Goal: Task Accomplishment & Management: Use online tool/utility

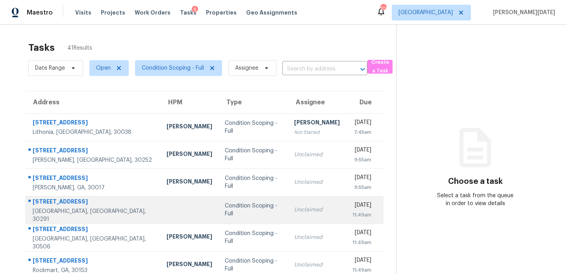
scroll to position [136, 0]
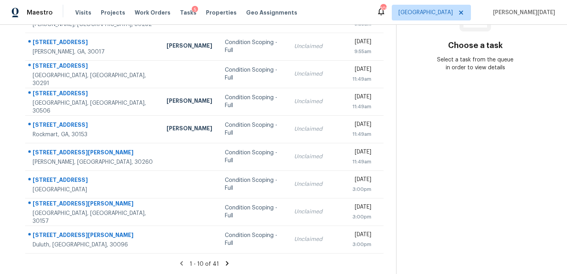
click at [226, 262] on icon at bounding box center [227, 263] width 3 height 4
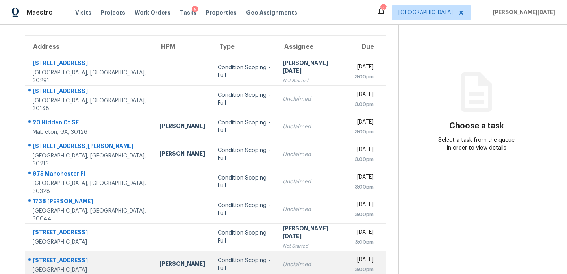
scroll to position [51, 0]
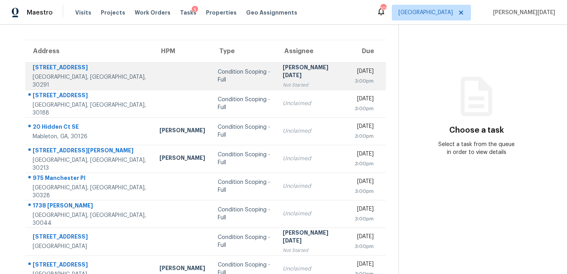
click at [283, 81] on div "Not Started" at bounding box center [312, 85] width 59 height 8
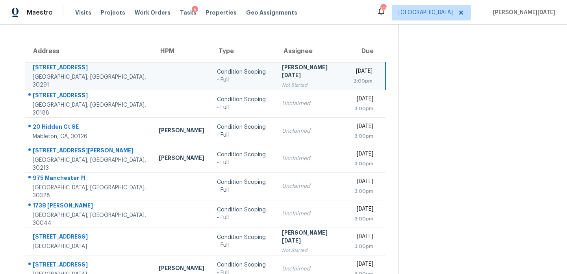
click at [282, 81] on div "Not Started" at bounding box center [311, 85] width 59 height 8
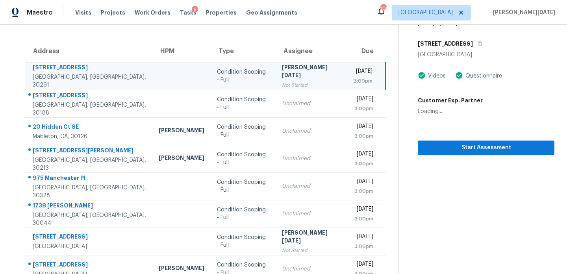
click at [282, 81] on div "Not Started" at bounding box center [311, 85] width 59 height 8
click at [434, 148] on span "Start Assessment" at bounding box center [486, 148] width 124 height 10
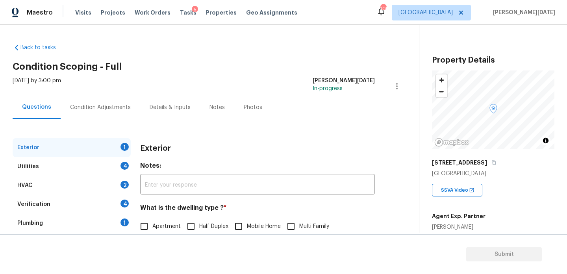
scroll to position [105, 0]
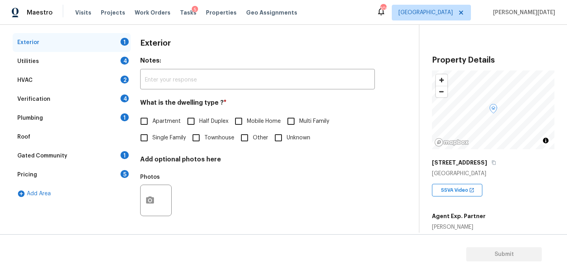
click at [58, 177] on div "Pricing 5" at bounding box center [72, 174] width 118 height 19
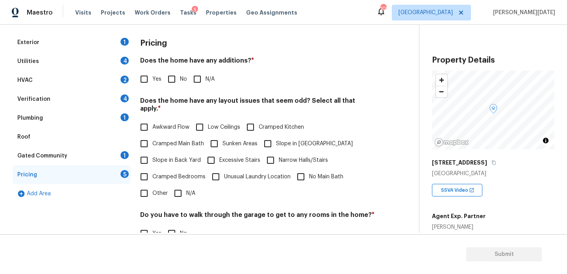
scroll to position [106, 0]
click at [268, 137] on input "Slope in [GEOGRAPHIC_DATA]" at bounding box center [268, 143] width 17 height 17
checkbox input "true"
click at [171, 78] on input "No" at bounding box center [171, 79] width 17 height 17
checkbox input "true"
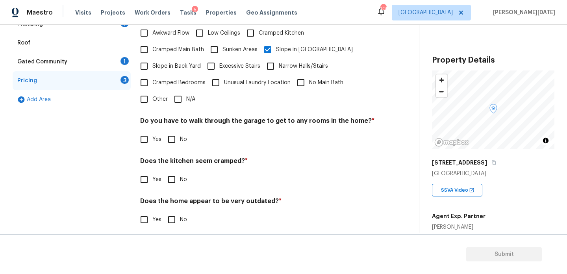
scroll to position [199, 0]
click at [176, 132] on input "No" at bounding box center [171, 140] width 17 height 17
checkbox input "true"
click at [175, 173] on input "No" at bounding box center [171, 180] width 17 height 17
checkbox input "true"
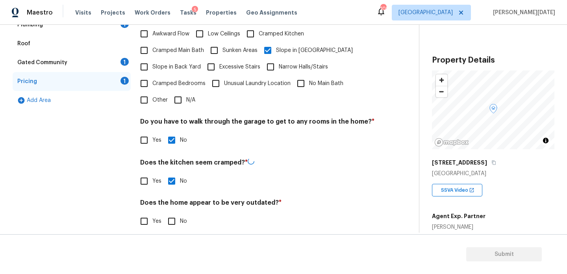
click at [171, 214] on input "No" at bounding box center [171, 221] width 17 height 17
checkbox input "true"
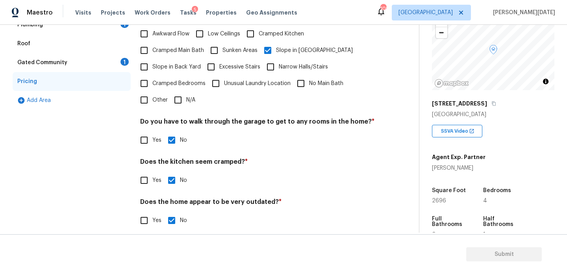
scroll to position [66, 0]
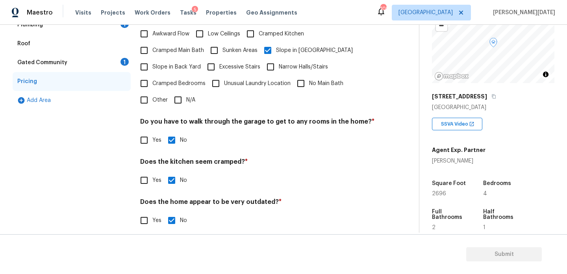
click at [437, 192] on span "2696" at bounding box center [439, 194] width 14 height 6
copy span "2696"
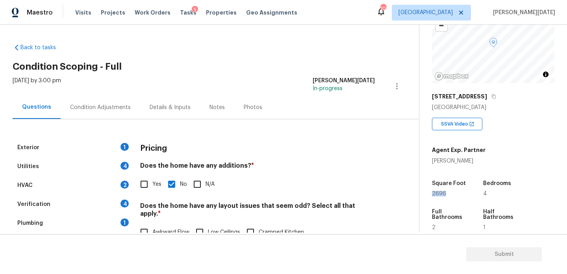
click at [91, 104] on div "Condition Adjustments" at bounding box center [100, 108] width 61 height 8
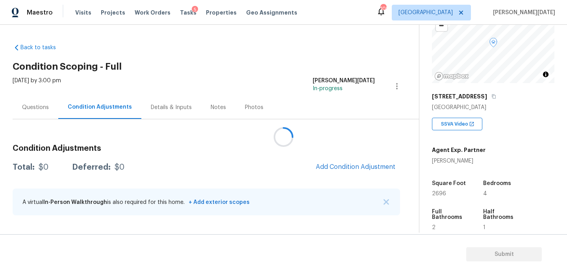
click at [350, 164] on div at bounding box center [283, 137] width 567 height 274
click at [352, 167] on span "Add Condition Adjustment" at bounding box center [356, 166] width 80 height 7
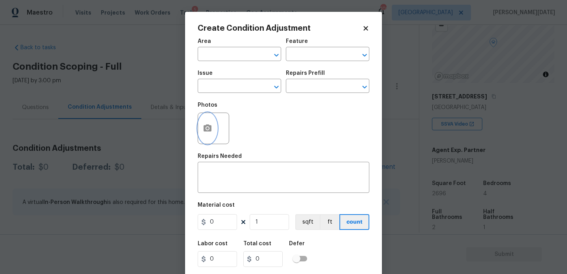
click at [209, 130] on icon "button" at bounding box center [208, 127] width 8 height 7
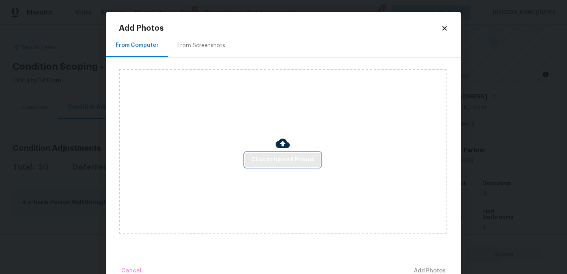
click at [286, 160] on span "Click to Upload Photos" at bounding box center [282, 160] width 63 height 10
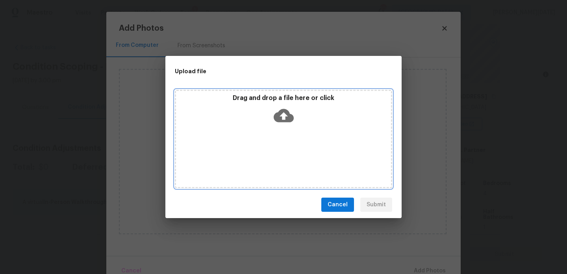
click at [286, 160] on div "Drag and drop a file here or click" at bounding box center [283, 139] width 217 height 98
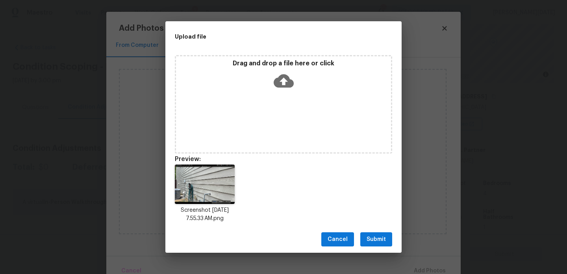
click at [382, 243] on span "Submit" at bounding box center [376, 240] width 19 height 10
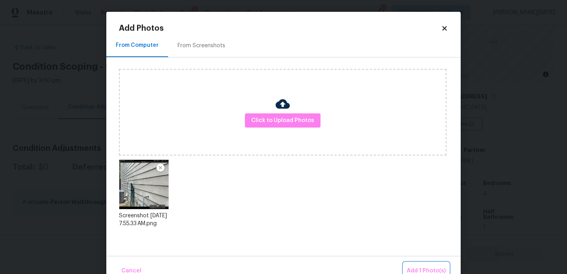
click at [415, 267] on span "Add 1 Photo(s)" at bounding box center [426, 271] width 39 height 10
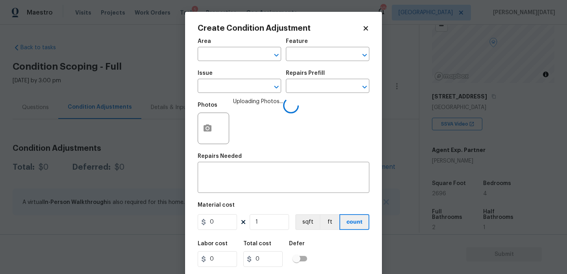
click at [220, 47] on div "Area" at bounding box center [240, 44] width 84 height 10
click at [216, 56] on input "text" at bounding box center [228, 55] width 61 height 12
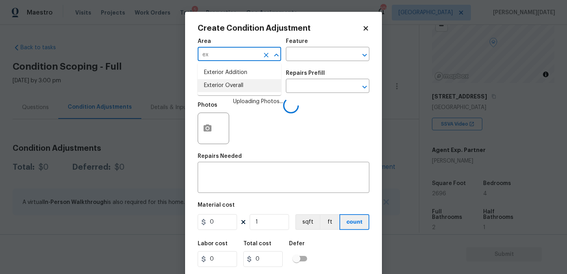
click at [233, 84] on li "Exterior Overall" at bounding box center [240, 85] width 84 height 13
type input "Exterior Overall"
click at [233, 84] on input "text" at bounding box center [228, 87] width 61 height 12
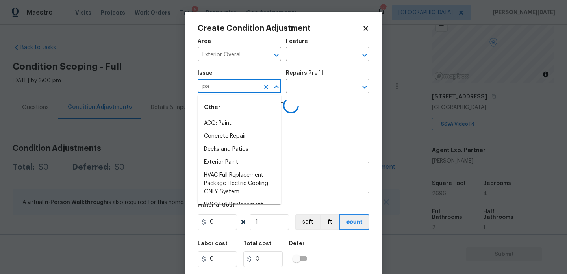
type input "par"
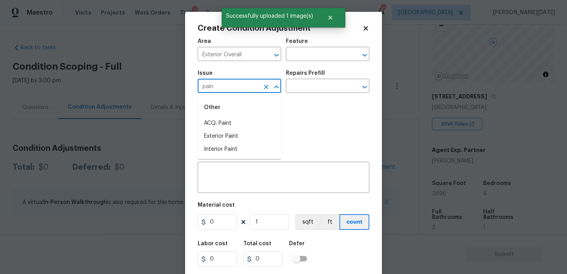
type input "paint"
click at [240, 139] on li "Exterior Paint" at bounding box center [240, 136] width 84 height 13
type input "Exterior Paint"
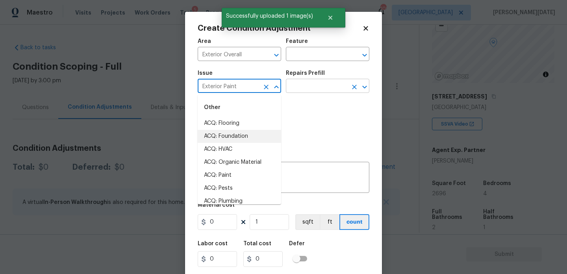
click at [310, 87] on input "text" at bounding box center [316, 87] width 61 height 12
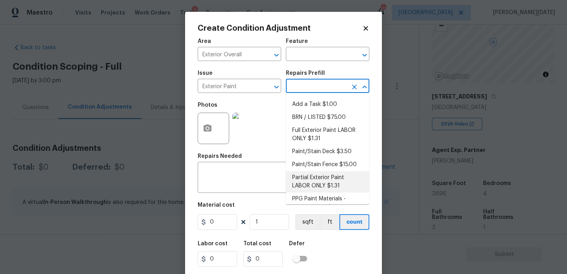
click at [325, 180] on li "Partial Exterior Paint LABOR ONLY $1.31" at bounding box center [328, 181] width 84 height 21
type input "Overall Paint"
type textarea "Partial Exterior Paint - Prep, mask and paint the exterior of the home in the a…"
type input "1.31"
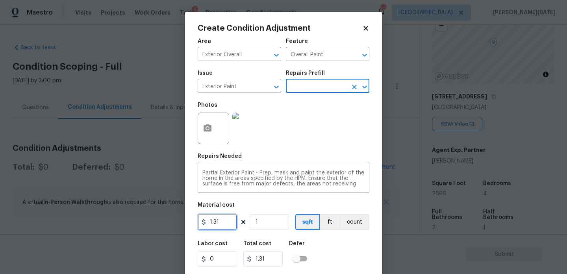
drag, startPoint x: 228, startPoint y: 224, endPoint x: 168, endPoint y: 224, distance: 60.3
click at [168, 224] on div "Create Condition Adjustment Area Exterior Overall ​ Feature Overall Paint ​ Iss…" at bounding box center [283, 137] width 567 height 274
type input "0.65"
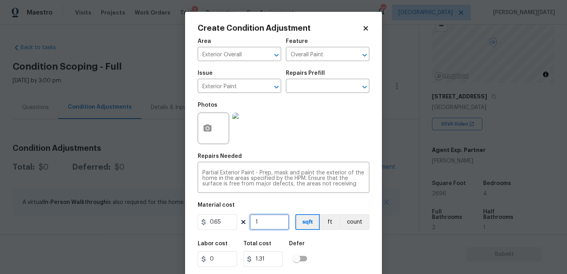
type input "0.65"
click at [276, 228] on input "1" at bounding box center [269, 222] width 39 height 16
type input "0"
paste input "2696"
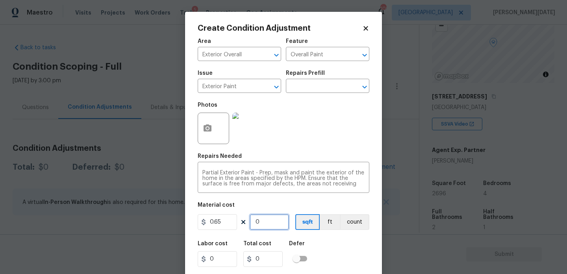
type input "2696"
type input "1752.4"
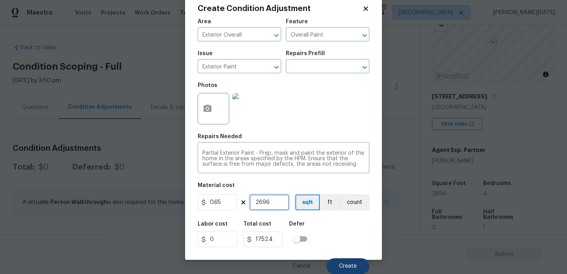
type input "2696"
click at [347, 267] on span "Create" at bounding box center [348, 267] width 18 height 6
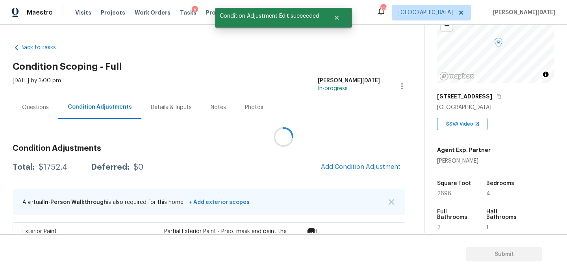
scroll to position [0, 0]
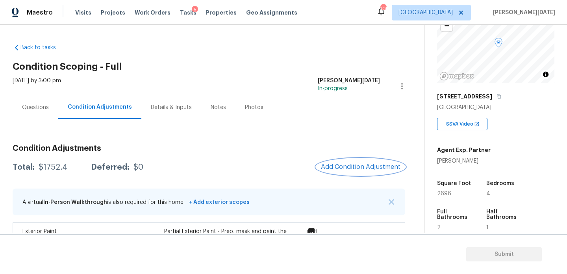
click at [360, 175] on button "Add Condition Adjustment" at bounding box center [360, 167] width 89 height 17
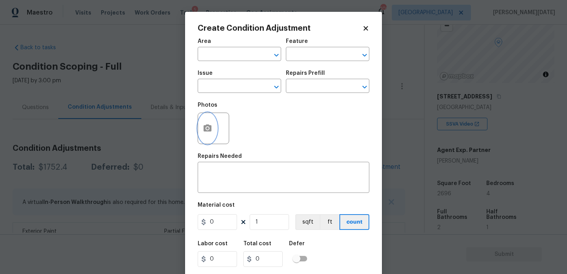
click at [207, 131] on icon "button" at bounding box center [208, 127] width 8 height 7
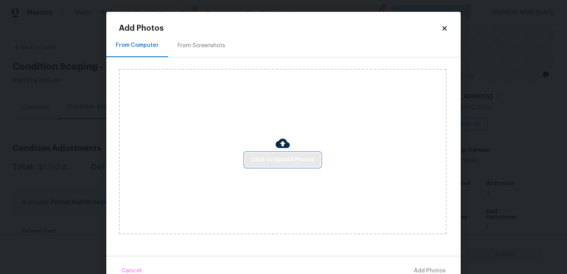
click at [265, 162] on span "Click to Upload Photos" at bounding box center [282, 160] width 63 height 10
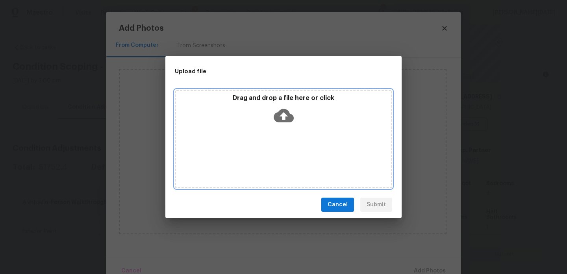
click at [265, 162] on div "Drag and drop a file here or click" at bounding box center [283, 139] width 217 height 98
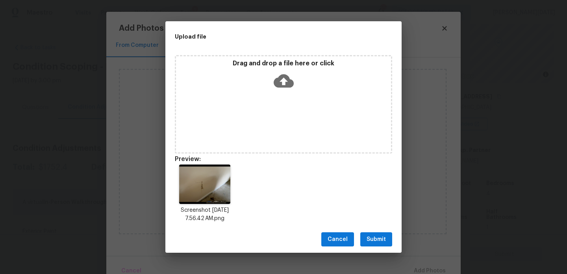
click at [371, 249] on div "Cancel Submit" at bounding box center [283, 239] width 236 height 27
click at [386, 239] on span "Submit" at bounding box center [376, 240] width 19 height 10
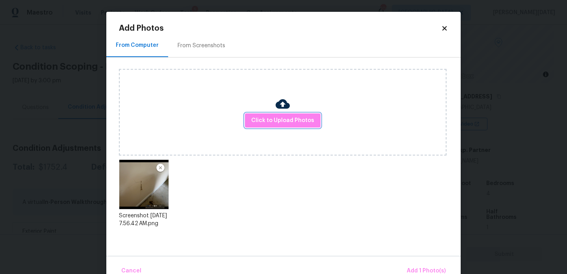
scroll to position [17, 0]
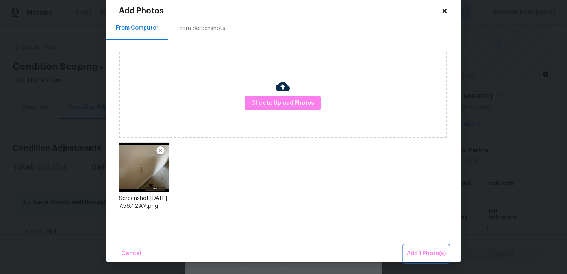
click at [411, 257] on span "Add 1 Photo(s)" at bounding box center [426, 254] width 39 height 10
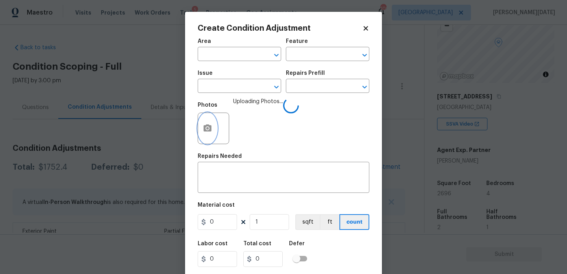
scroll to position [0, 0]
click at [216, 56] on input "text" at bounding box center [228, 55] width 61 height 12
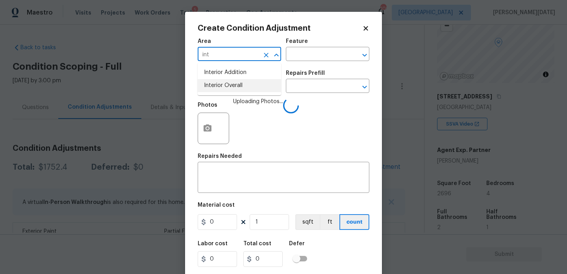
click at [219, 83] on li "Interior Overall" at bounding box center [240, 85] width 84 height 13
type input "Interior Overall"
click at [219, 83] on input "text" at bounding box center [228, 87] width 61 height 12
type input "d"
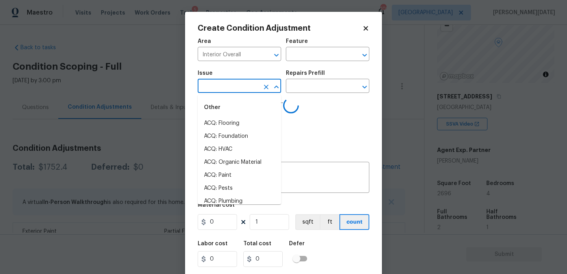
type input "r"
type input "d"
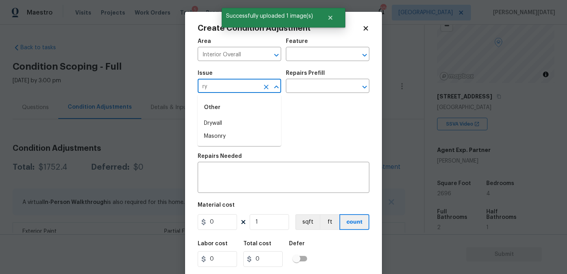
type input "r"
click at [215, 130] on ul "Other Drywall" at bounding box center [240, 114] width 84 height 38
click at [225, 121] on li "Drywall" at bounding box center [240, 123] width 84 height 13
type input "Drywall"
click at [311, 85] on input "text" at bounding box center [316, 87] width 61 height 12
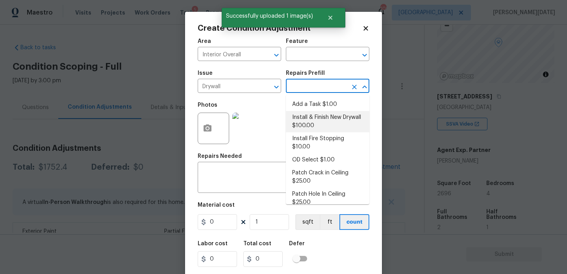
click at [320, 128] on li "Install & Finish New Drywall $100.00" at bounding box center [328, 121] width 84 height 21
type input "Walls and Ceiling"
type textarea "Remove the existing damaged drywall and replace with new. Ensure that the new d…"
type input "100"
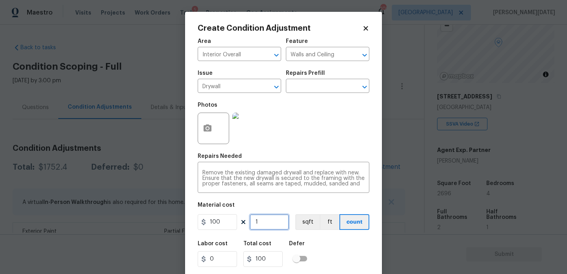
click at [273, 222] on input "1" at bounding box center [269, 222] width 39 height 16
type input "0"
type input "2"
type input "200"
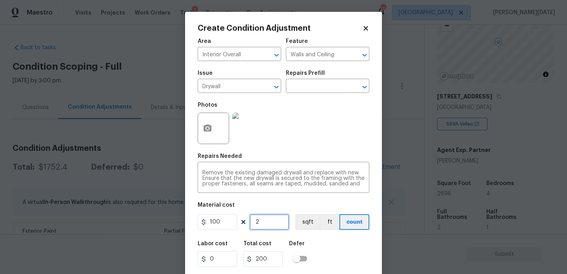
type input "2"
click at [319, 141] on div "Photos" at bounding box center [284, 123] width 172 height 51
click at [321, 141] on div "Photos" at bounding box center [284, 123] width 172 height 51
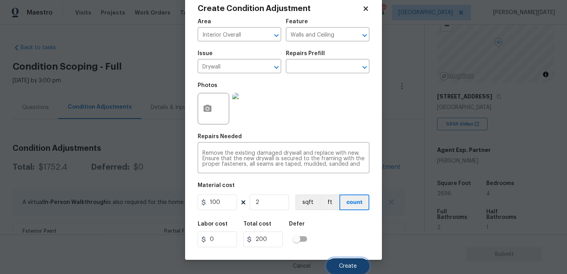
click at [347, 267] on span "Create" at bounding box center [348, 267] width 18 height 6
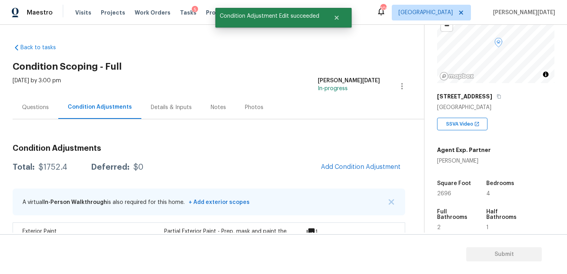
scroll to position [0, 0]
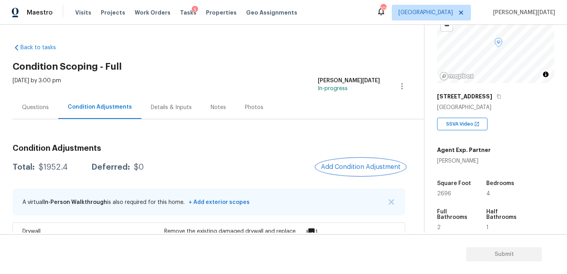
click at [349, 167] on span "Add Condition Adjustment" at bounding box center [361, 166] width 80 height 7
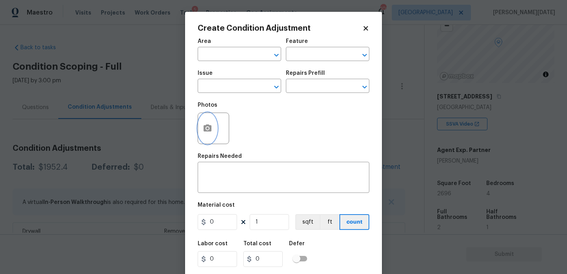
click at [200, 129] on button "button" at bounding box center [207, 128] width 19 height 31
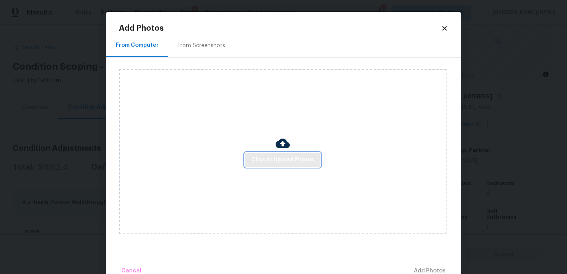
click at [266, 165] on button "Click to Upload Photos" at bounding box center [283, 160] width 76 height 15
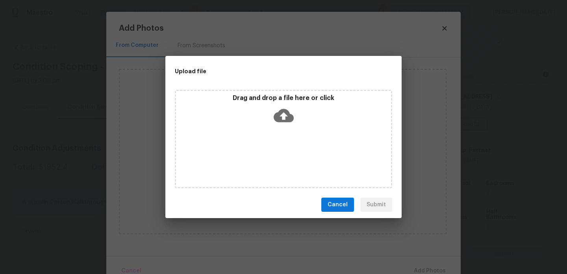
click at [266, 165] on div "Drag and drop a file here or click" at bounding box center [283, 139] width 217 height 98
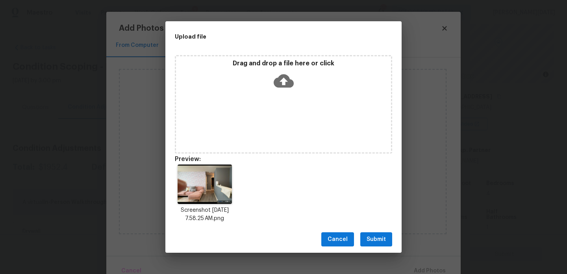
click at [369, 239] on span "Submit" at bounding box center [376, 240] width 19 height 10
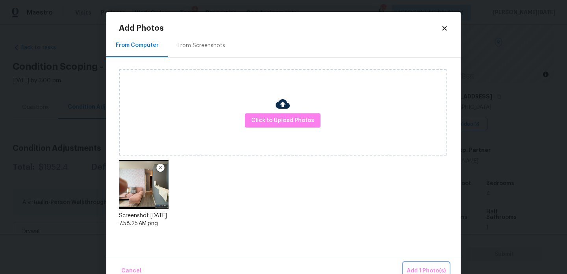
click at [416, 267] on span "Add 1 Photo(s)" at bounding box center [426, 271] width 39 height 10
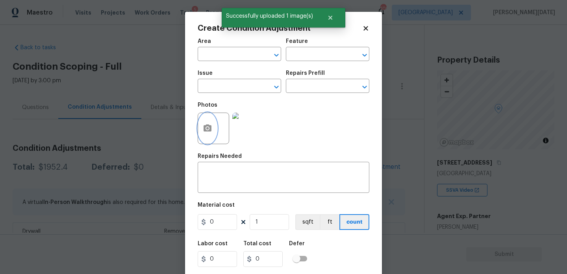
scroll to position [66, 0]
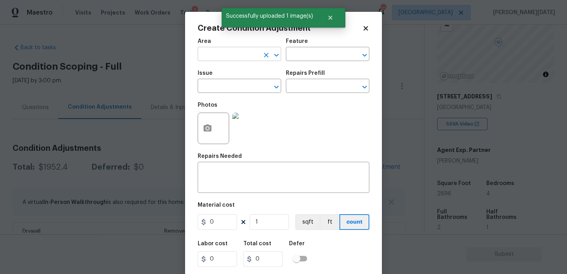
click at [225, 53] on input "text" at bounding box center [228, 55] width 61 height 12
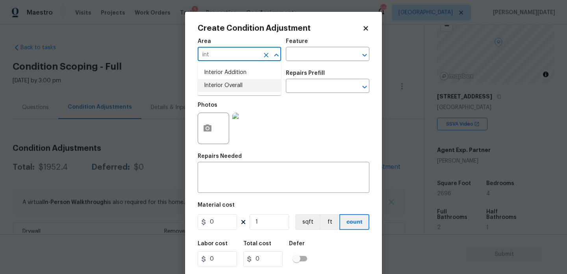
click at [229, 92] on ul "Interior Addition Interior Overall" at bounding box center [240, 79] width 84 height 32
click at [234, 89] on li "Interior Overall" at bounding box center [240, 85] width 84 height 13
type input "Interior Overall"
click at [234, 89] on input "text" at bounding box center [228, 87] width 61 height 12
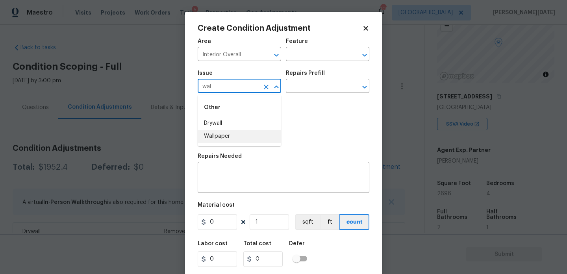
click at [238, 141] on li "Wallpaper" at bounding box center [240, 136] width 84 height 13
type input "Wallpaper"
click at [310, 92] on input "text" at bounding box center [316, 87] width 61 height 12
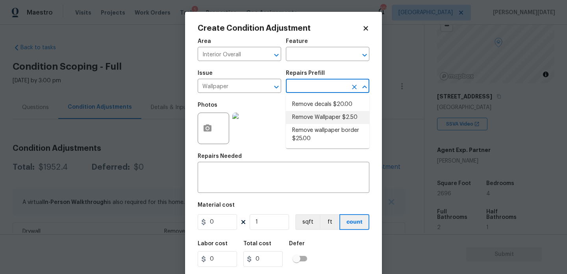
click at [317, 121] on li "Remove Wallpaper $2.50" at bounding box center [328, 117] width 84 height 13
type input "Walls and Ceiling"
type input "2.5"
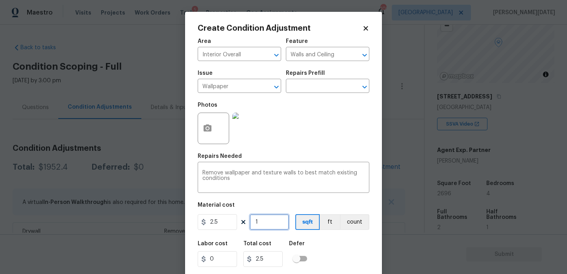
click at [272, 228] on input "1" at bounding box center [269, 222] width 39 height 16
type input "10"
type input "25"
type input "100"
type input "250"
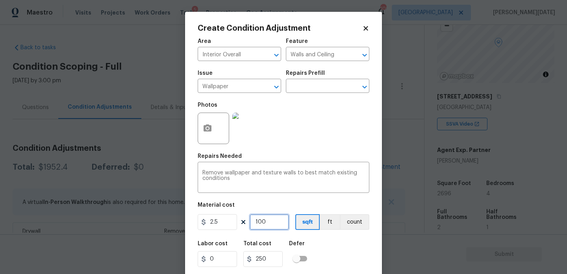
type input "100"
click at [302, 127] on div "Photos" at bounding box center [284, 123] width 172 height 51
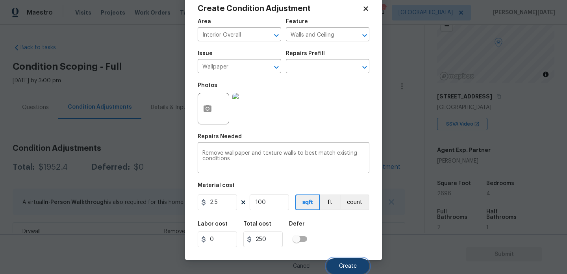
click at [337, 264] on button "Create" at bounding box center [348, 266] width 43 height 16
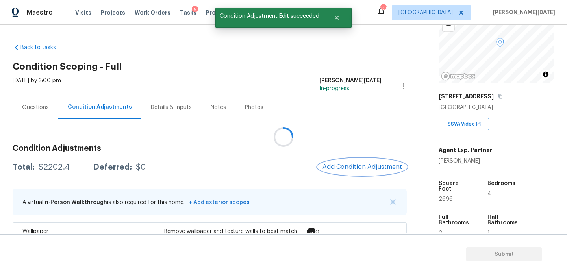
scroll to position [0, 0]
click at [358, 162] on button "Add Condition Adjustment" at bounding box center [362, 167] width 89 height 17
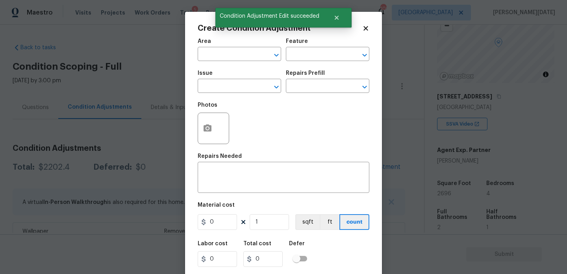
click at [358, 162] on div "Create Condition Adjustment Area ​ Feature ​ Issue ​ Repairs Prefill ​ Photos R…" at bounding box center [283, 146] width 197 height 268
click at [212, 55] on input "text" at bounding box center [228, 55] width 61 height 12
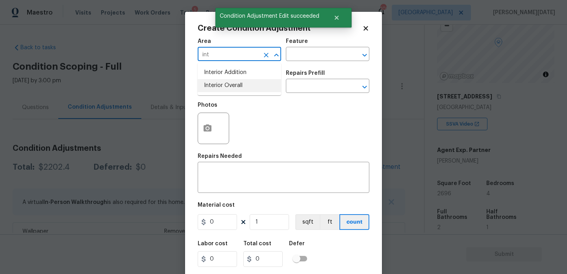
click at [221, 92] on ul "Interior Addition Interior Overall" at bounding box center [240, 79] width 84 height 32
click at [232, 85] on li "Interior Overall" at bounding box center [240, 85] width 84 height 13
type input "Interior Overall"
click at [232, 85] on input "text" at bounding box center [228, 87] width 61 height 12
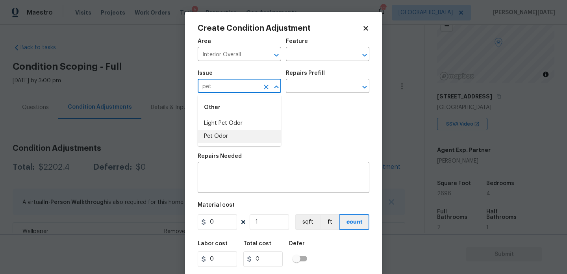
click at [230, 138] on li "Pet Odor" at bounding box center [240, 136] width 84 height 13
type input "Pet Odor"
click at [326, 83] on input "text" at bounding box center [316, 87] width 61 height 12
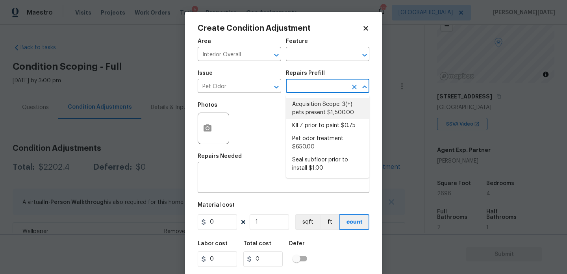
click at [323, 114] on li "Acquisition Scope: 3(+) pets present $1,500.00" at bounding box center [328, 108] width 84 height 21
type textarea "Acquisition Scope: 3(+) pets present"
type input "1500"
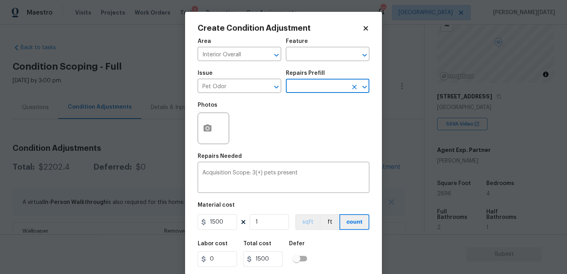
scroll to position [20, 0]
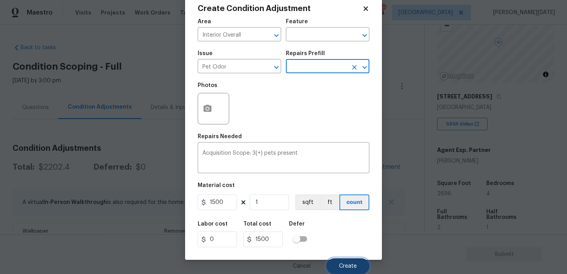
click at [347, 266] on span "Create" at bounding box center [348, 267] width 18 height 6
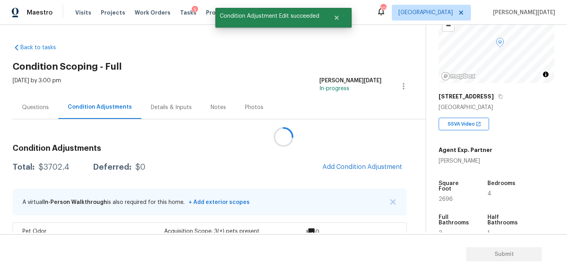
scroll to position [0, 0]
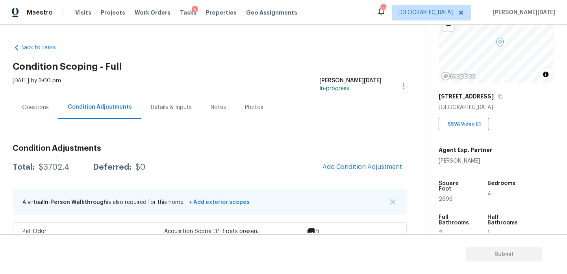
click at [442, 197] on span "2696" at bounding box center [446, 200] width 14 height 6
copy span "2696"
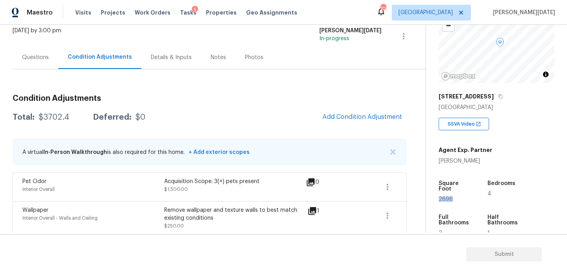
scroll to position [49, 0]
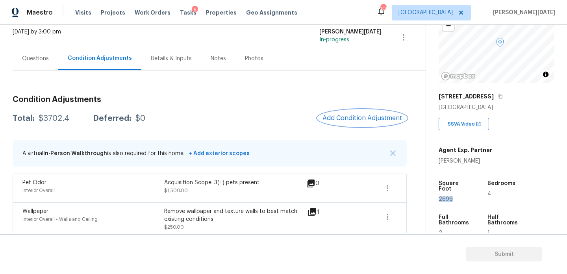
click at [341, 118] on span "Add Condition Adjustment" at bounding box center [363, 118] width 80 height 7
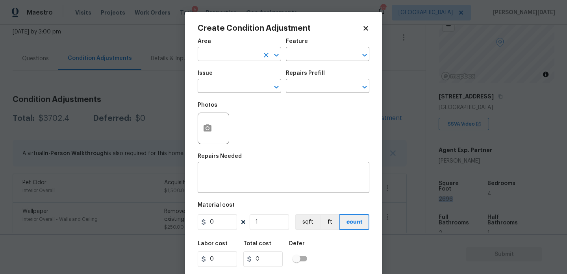
click at [201, 52] on input "text" at bounding box center [228, 55] width 61 height 12
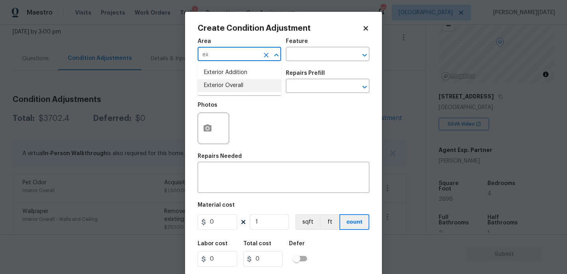
click at [219, 89] on li "Exterior Overall" at bounding box center [240, 85] width 84 height 13
type input "Exterior Overall"
click at [219, 89] on input "text" at bounding box center [228, 87] width 61 height 12
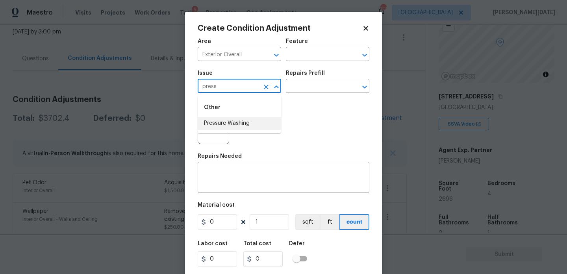
click at [237, 130] on ul "Other Pressure Washing" at bounding box center [240, 114] width 84 height 38
click at [252, 119] on li "Pressure Washing" at bounding box center [240, 123] width 84 height 13
type input "Pressure Washing"
click at [318, 82] on input "text" at bounding box center [316, 87] width 61 height 12
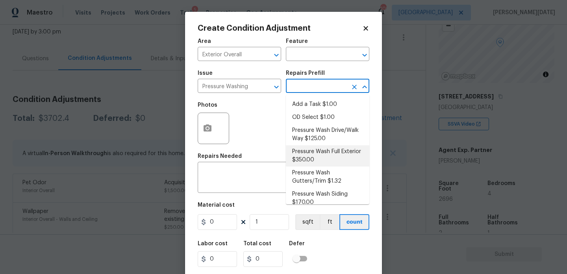
click at [318, 161] on li "Pressure Wash Full Exterior $350.00" at bounding box center [328, 155] width 84 height 21
type input "Siding"
type textarea "Pressure wash the House, Flatwork, Deck and Garage interior."
type input "350"
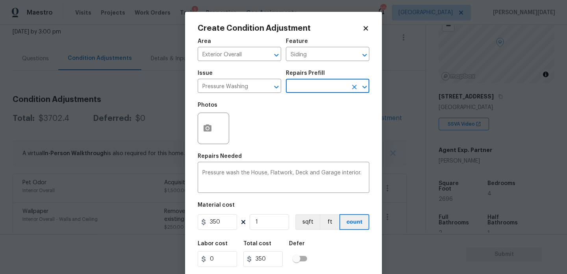
scroll to position [20, 0]
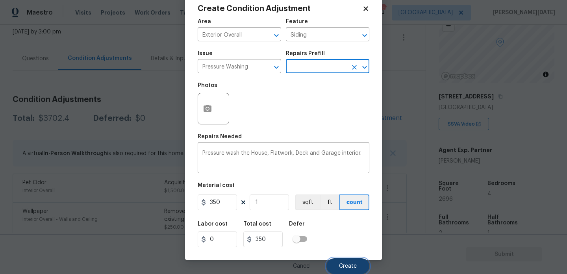
click at [345, 261] on button "Create" at bounding box center [348, 266] width 43 height 16
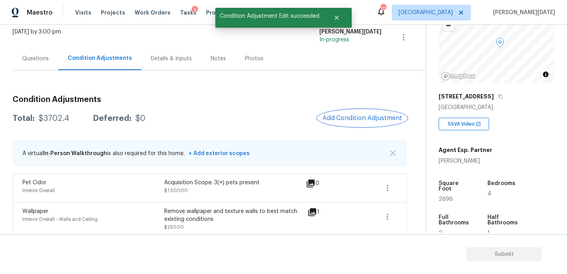
scroll to position [0, 0]
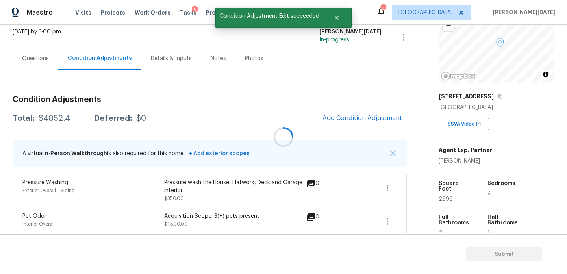
click at [350, 117] on div at bounding box center [283, 137] width 567 height 274
click at [350, 117] on span "Add Condition Adjustment" at bounding box center [363, 118] width 80 height 7
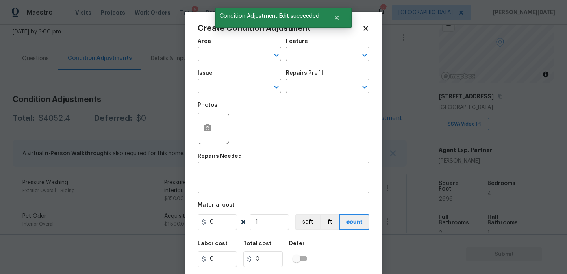
click at [350, 117] on div "Photos" at bounding box center [284, 123] width 172 height 51
click at [210, 128] on icon "button" at bounding box center [208, 127] width 8 height 7
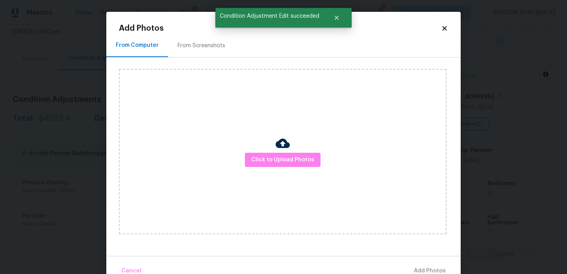
click at [200, 36] on div "From Screenshots" at bounding box center [201, 45] width 67 height 23
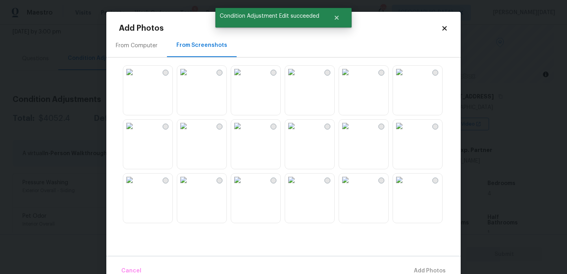
click at [406, 78] on img at bounding box center [399, 72] width 13 height 13
click at [280, 91] on div at bounding box center [256, 90] width 50 height 50
click at [244, 132] on img at bounding box center [237, 126] width 13 height 13
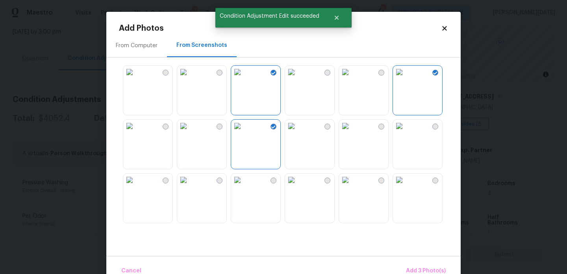
click at [298, 132] on img at bounding box center [291, 126] width 13 height 13
click at [418, 267] on span "Add 4 Photo(s)" at bounding box center [425, 271] width 41 height 10
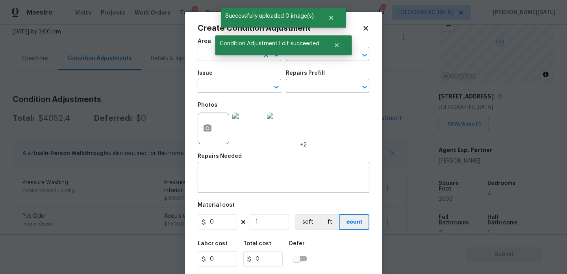
click at [208, 58] on input "text" at bounding box center [228, 55] width 61 height 12
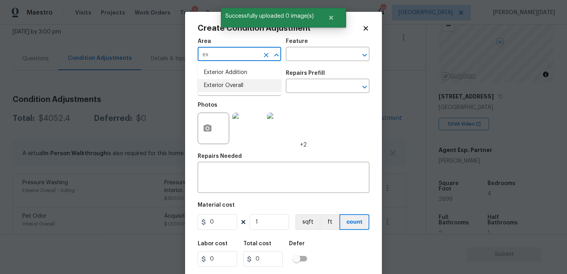
click at [215, 84] on li "Exterior Overall" at bounding box center [240, 85] width 84 height 13
type input "Exterior Overall"
click at [215, 84] on input "text" at bounding box center [228, 87] width 61 height 12
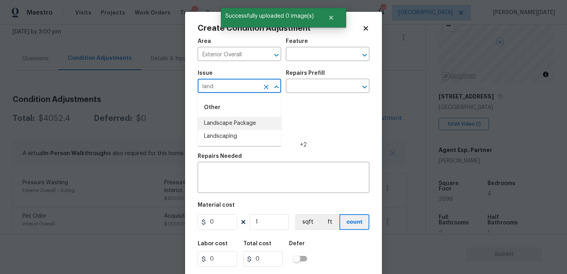
click at [234, 121] on li "Landscape Package" at bounding box center [240, 123] width 84 height 13
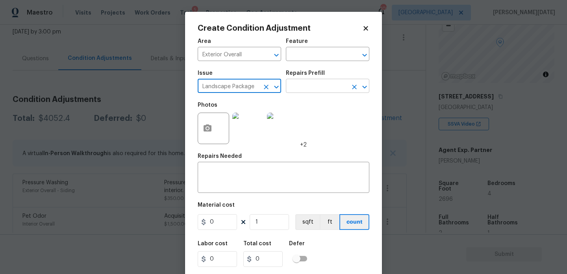
type input "Landscape Package"
click at [304, 89] on input "text" at bounding box center [316, 87] width 61 height 12
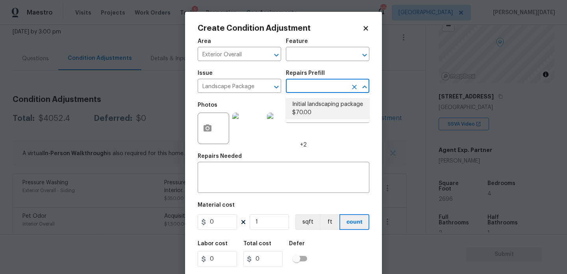
click at [311, 106] on li "Initial landscaping package $70.00" at bounding box center [328, 108] width 84 height 21
type input "Home Readiness Packages"
type textarea "Mowing of grass up to 6" in height. Mow, edge along driveways & sidewalks, trim…"
type input "70"
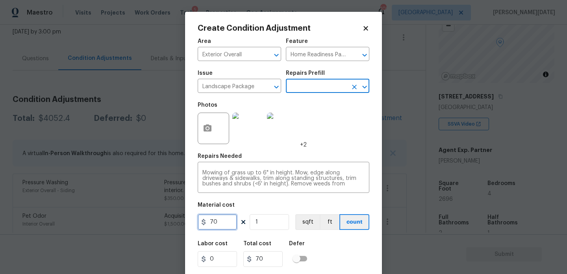
drag, startPoint x: 219, startPoint y: 222, endPoint x: 144, endPoint y: 221, distance: 74.8
click at [144, 221] on div "Create Condition Adjustment Area Exterior Overall ​ Feature Home Readiness Pack…" at bounding box center [283, 137] width 567 height 274
type input "300"
click at [334, 152] on div "Area Exterior Overall ​ Feature Home Readiness Packages ​ Issue Landscape Packa…" at bounding box center [284, 164] width 172 height 260
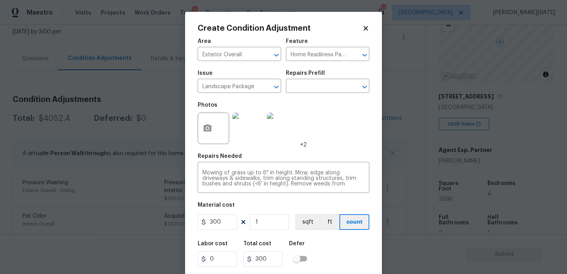
scroll to position [20, 0]
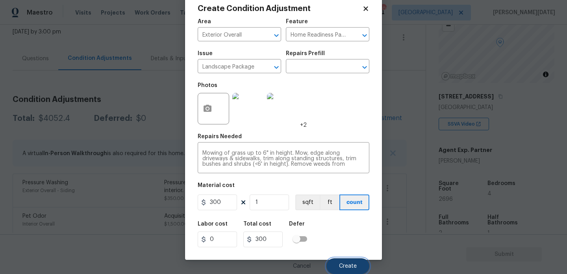
click at [333, 265] on button "Create" at bounding box center [348, 266] width 43 height 16
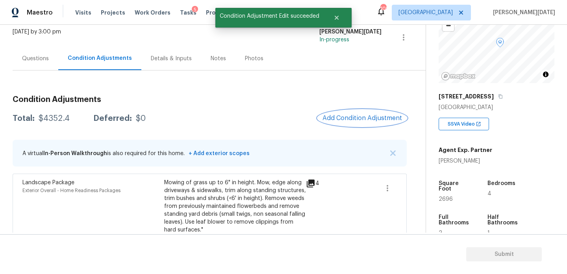
scroll to position [0, 0]
click at [344, 115] on span "Add Condition Adjustment" at bounding box center [363, 118] width 80 height 7
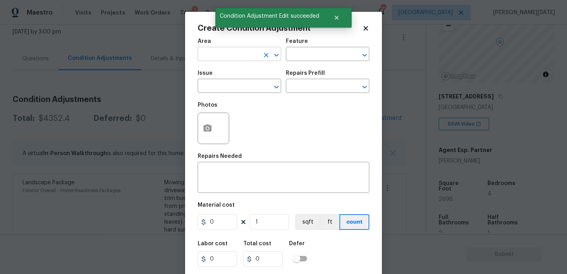
click at [215, 59] on input "text" at bounding box center [228, 55] width 61 height 12
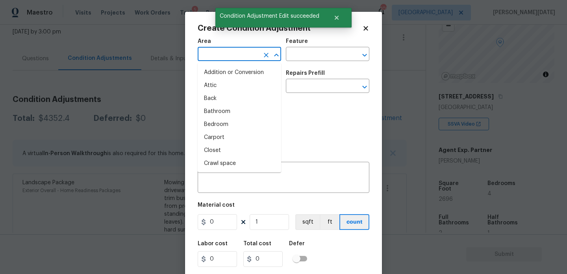
click at [215, 59] on input "text" at bounding box center [228, 55] width 61 height 12
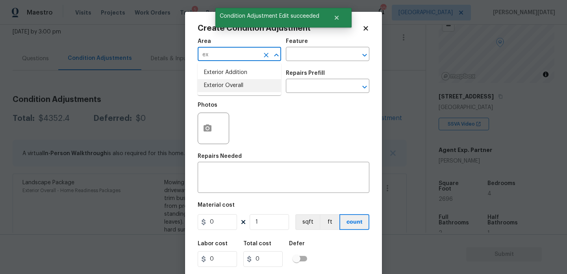
click at [224, 89] on li "Exterior Overall" at bounding box center [240, 85] width 84 height 13
type input "Exterior Overall"
click at [224, 89] on input "text" at bounding box center [228, 87] width 61 height 12
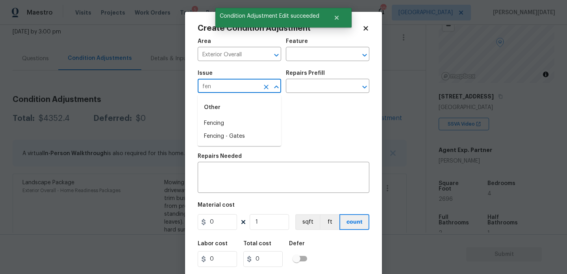
click at [226, 122] on li "Fencing" at bounding box center [240, 123] width 84 height 13
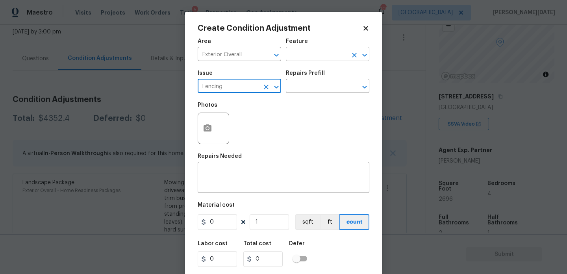
type input "Fencing"
click at [299, 57] on input "text" at bounding box center [316, 55] width 61 height 12
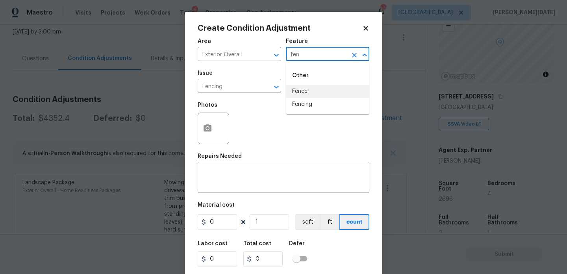
click at [303, 94] on li "Fence" at bounding box center [328, 91] width 84 height 13
type input "Fence"
click at [223, 223] on input "0" at bounding box center [217, 222] width 39 height 16
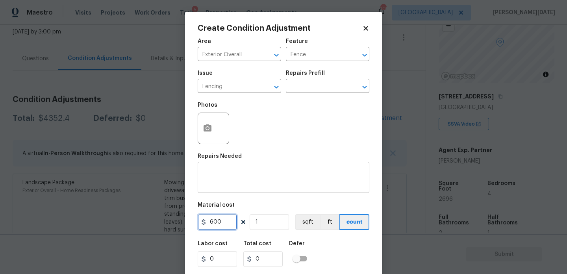
type input "600"
click at [233, 173] on textarea at bounding box center [283, 178] width 162 height 17
type input "600"
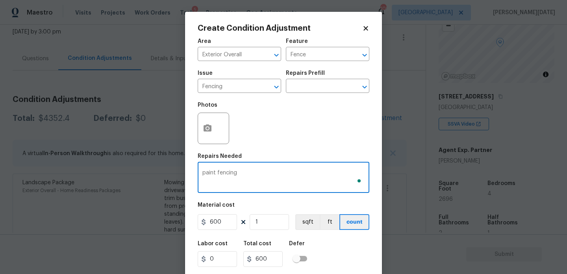
type textarea "paint fencing"
click at [206, 128] on circle "button" at bounding box center [207, 128] width 2 height 2
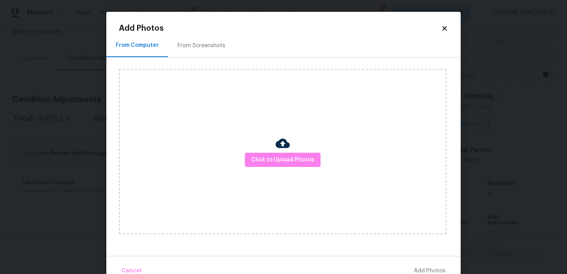
click at [212, 47] on div "From Screenshots" at bounding box center [202, 46] width 48 height 8
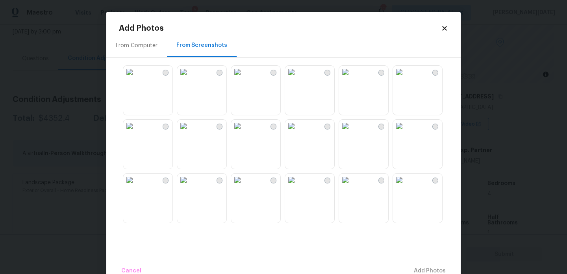
click at [190, 132] on img at bounding box center [183, 126] width 13 height 13
click at [244, 132] on img at bounding box center [237, 126] width 13 height 13
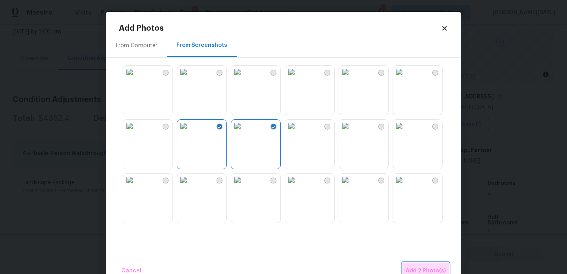
click at [419, 265] on button "Add 2 Photo(s)" at bounding box center [426, 271] width 46 height 17
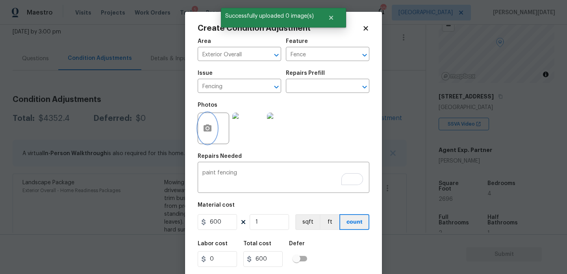
scroll to position [20, 0]
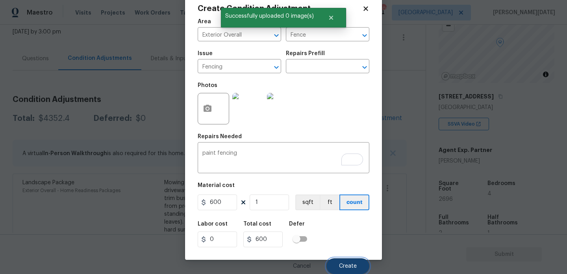
click at [354, 266] on span "Create" at bounding box center [348, 267] width 18 height 6
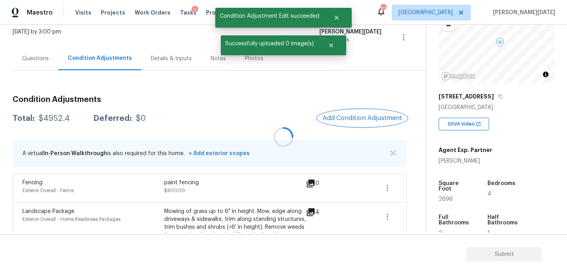
scroll to position [0, 0]
click at [354, 117] on span "Add Condition Adjustment" at bounding box center [363, 118] width 80 height 7
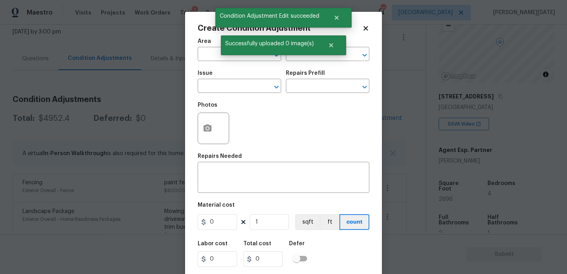
click at [354, 117] on div "Photos" at bounding box center [284, 123] width 172 height 51
click at [200, 127] on button "button" at bounding box center [207, 128] width 19 height 31
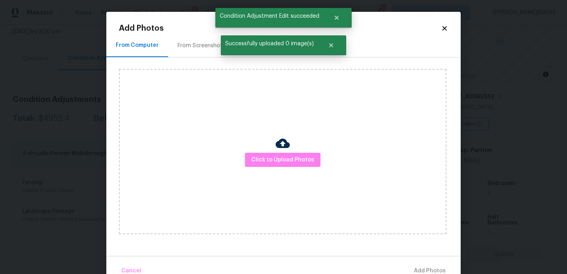
click at [189, 40] on div "From Screenshots" at bounding box center [201, 45] width 67 height 23
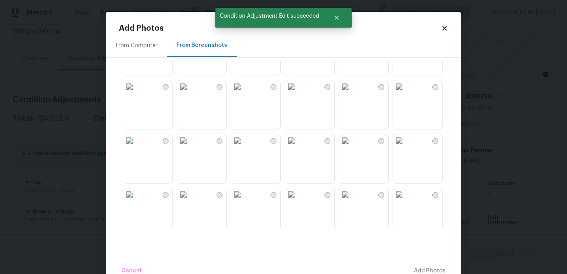
scroll to position [41, 0]
click at [136, 91] on img at bounding box center [129, 85] width 13 height 13
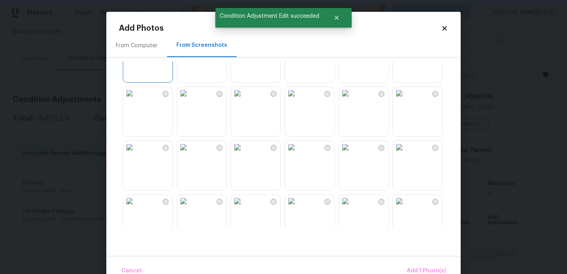
scroll to position [90, 0]
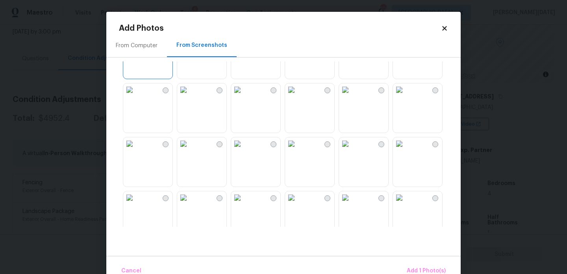
click at [136, 150] on img at bounding box center [129, 143] width 13 height 13
click at [190, 150] on img at bounding box center [183, 143] width 13 height 13
click at [352, 194] on img at bounding box center [345, 197] width 13 height 13
click at [352, 149] on img at bounding box center [345, 143] width 13 height 13
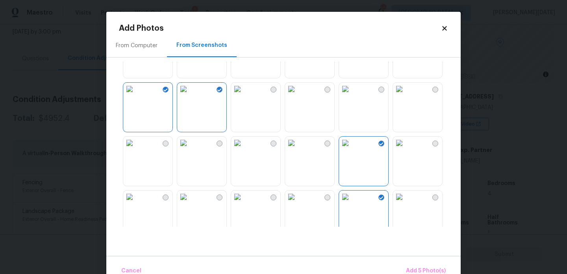
click at [352, 203] on img at bounding box center [345, 197] width 13 height 13
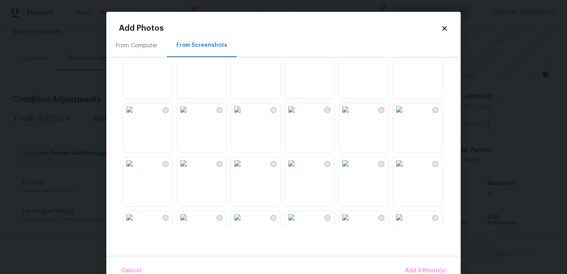
scroll to position [397, 0]
click at [244, 113] on img at bounding box center [237, 106] width 13 height 13
click at [244, 167] on img at bounding box center [237, 160] width 13 height 13
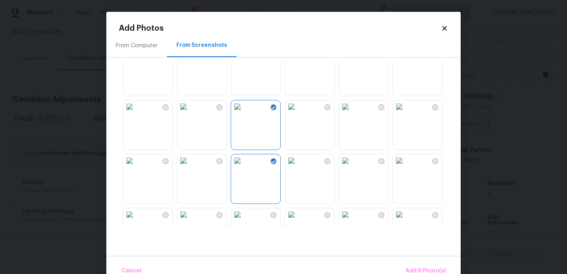
click at [298, 167] on img at bounding box center [291, 160] width 13 height 13
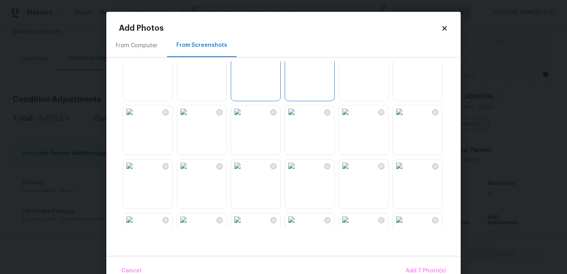
scroll to position [499, 0]
click at [352, 65] on img at bounding box center [345, 58] width 13 height 13
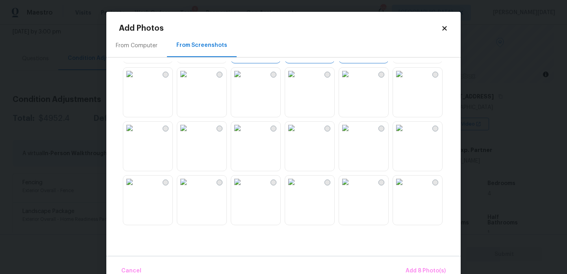
scroll to position [539, 0]
click at [136, 133] on img at bounding box center [129, 126] width 13 height 13
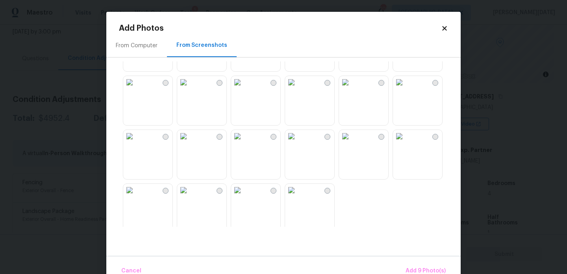
scroll to position [747, 0]
click at [298, 87] on img at bounding box center [291, 80] width 13 height 13
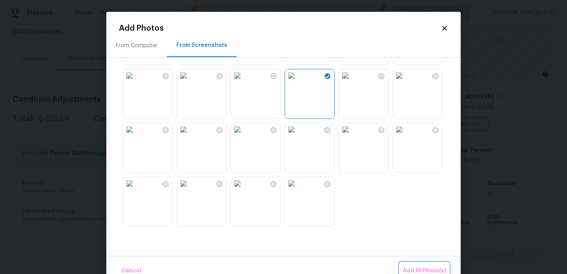
click at [423, 271] on span "Add 10 Photo(s)" at bounding box center [424, 271] width 43 height 10
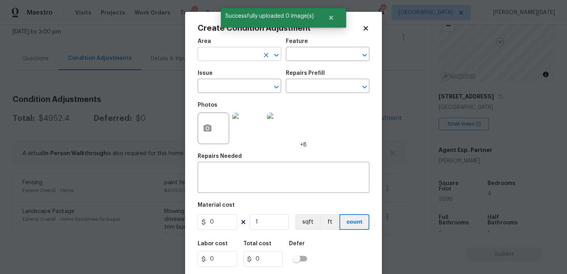
click at [213, 52] on input "text" at bounding box center [228, 55] width 61 height 12
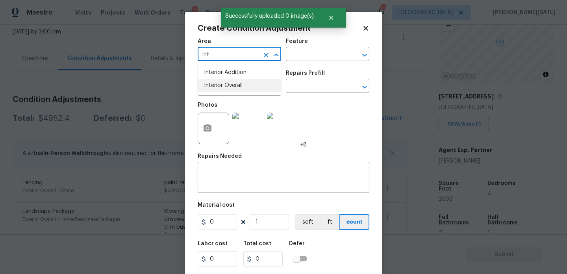
click at [217, 86] on li "Interior Overall" at bounding box center [240, 85] width 84 height 13
type input "Interior Overall"
click at [217, 86] on input "text" at bounding box center [228, 87] width 61 height 12
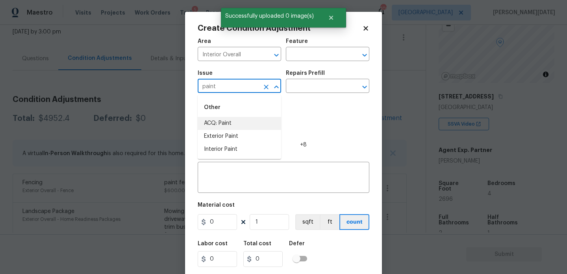
click at [227, 124] on li "ACQ: Paint" at bounding box center [240, 123] width 84 height 13
type input "ACQ: Paint"
click at [303, 93] on input "text" at bounding box center [316, 87] width 61 height 12
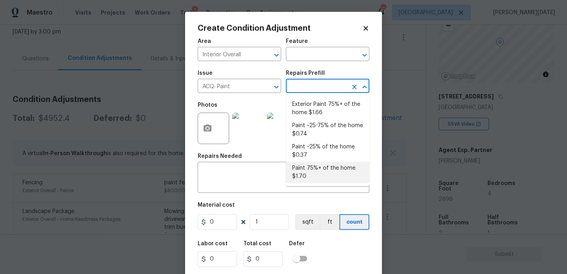
click at [319, 180] on li "Paint 75%+ of the home $1.70" at bounding box center [328, 172] width 84 height 21
type input "Acquisition"
type textarea "Acquisition Scope: 75%+ of the home will likely require interior paint"
type input "1.7"
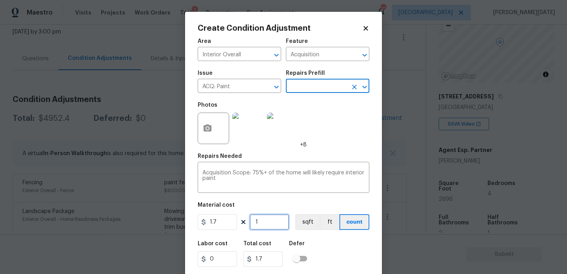
click at [274, 227] on input "1" at bounding box center [269, 222] width 39 height 16
type input "0"
paste input "2696"
type input "2696"
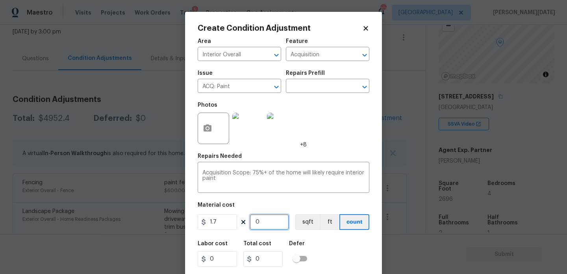
type input "4583.2"
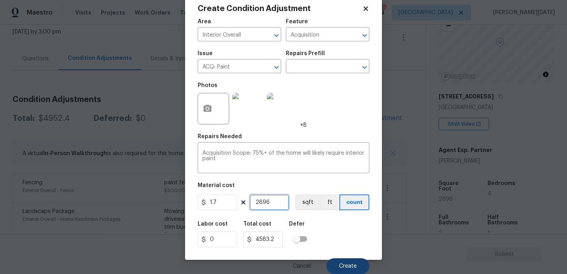
type input "2696"
click at [349, 264] on span "Create" at bounding box center [348, 267] width 18 height 6
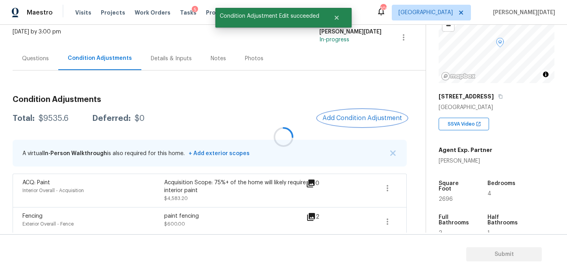
scroll to position [0, 0]
click at [350, 118] on span "Add Condition Adjustment" at bounding box center [363, 118] width 80 height 7
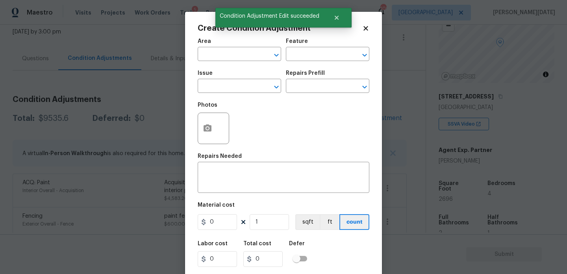
click at [350, 118] on div "Photos" at bounding box center [284, 123] width 172 height 51
click at [198, 130] on button "button" at bounding box center [207, 128] width 19 height 31
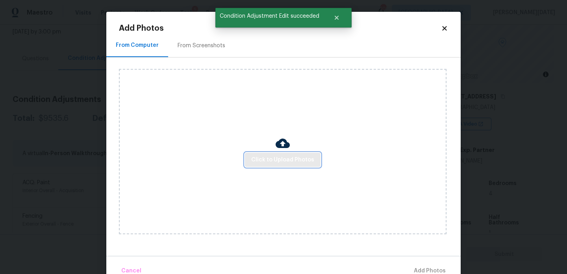
click at [279, 158] on span "Click to Upload Photos" at bounding box center [282, 160] width 63 height 10
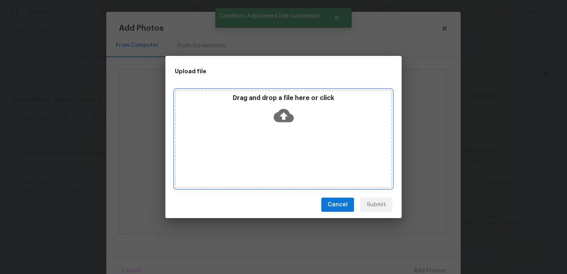
click at [279, 158] on div "Drag and drop a file here or click" at bounding box center [283, 139] width 217 height 98
